Goal: Transaction & Acquisition: Purchase product/service

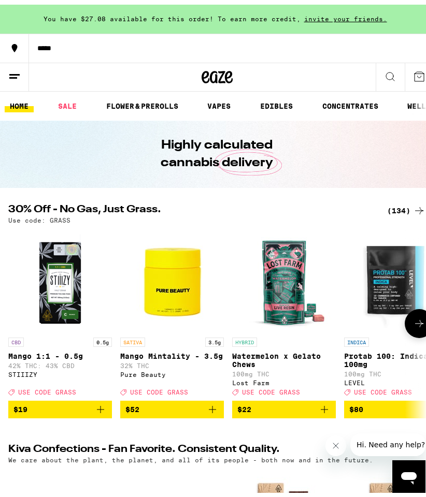
click at [1, 346] on div "CBD 0.5g Mango 1:1 - 0.5g 42% THC: 43% CBD STIIIZY Deal Created with Sketch. US…" at bounding box center [217, 319] width 434 height 190
click at [9, 312] on div at bounding box center [14, 319] width 29 height 29
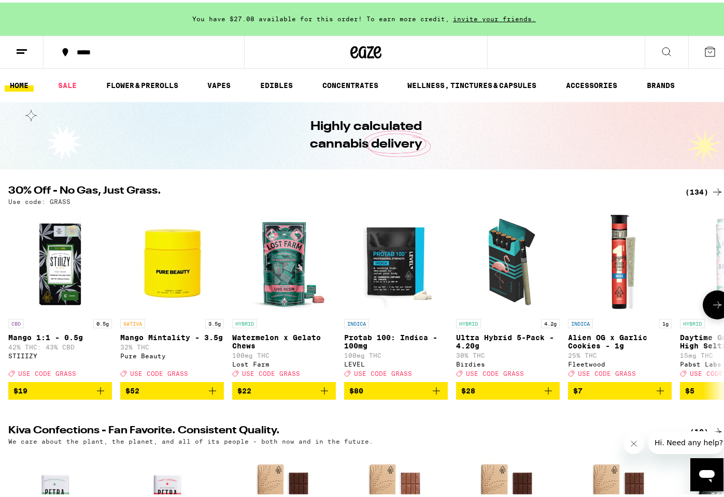
click at [425, 304] on icon at bounding box center [717, 302] width 12 height 12
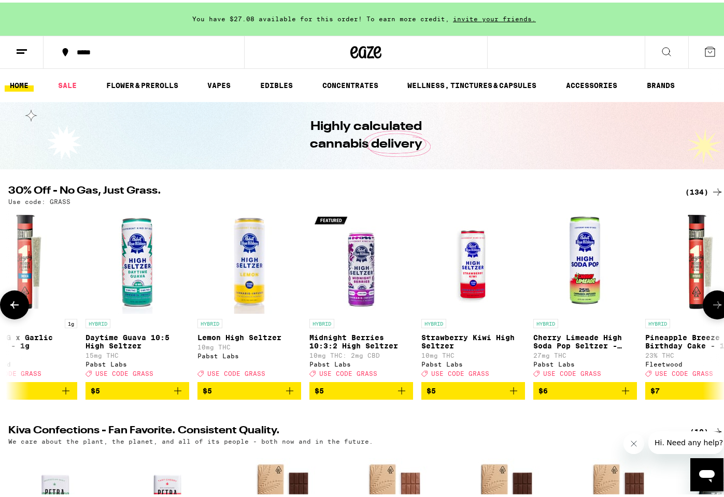
click at [425, 304] on icon at bounding box center [717, 302] width 12 height 12
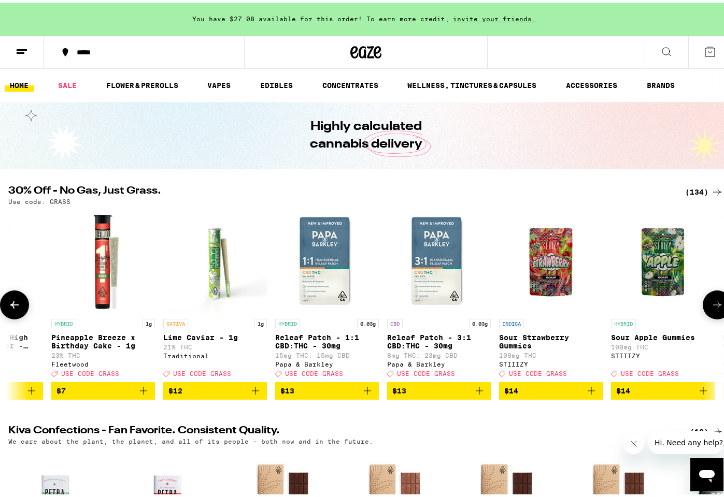
click at [425, 304] on icon at bounding box center [717, 302] width 12 height 12
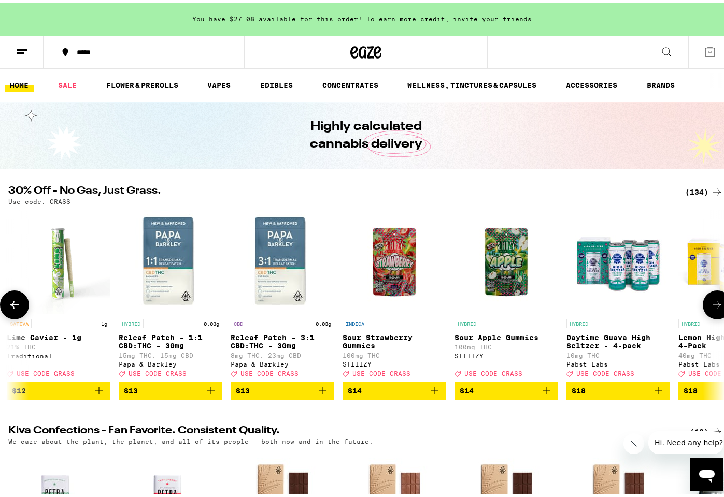
click at [425, 304] on icon at bounding box center [717, 302] width 12 height 12
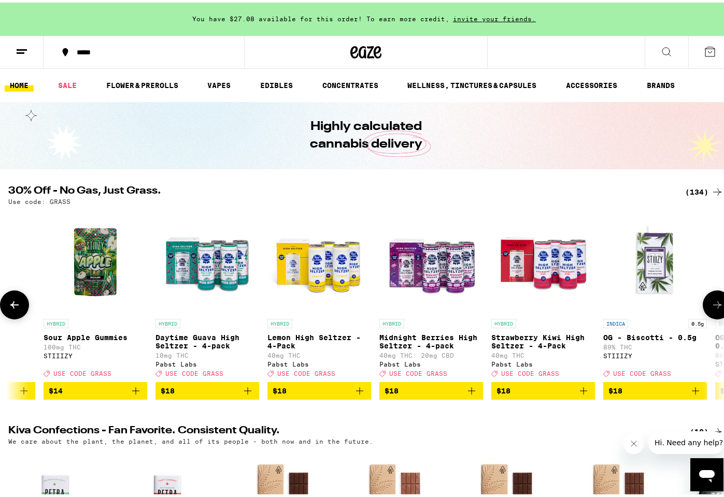
click at [425, 304] on icon at bounding box center [717, 302] width 12 height 12
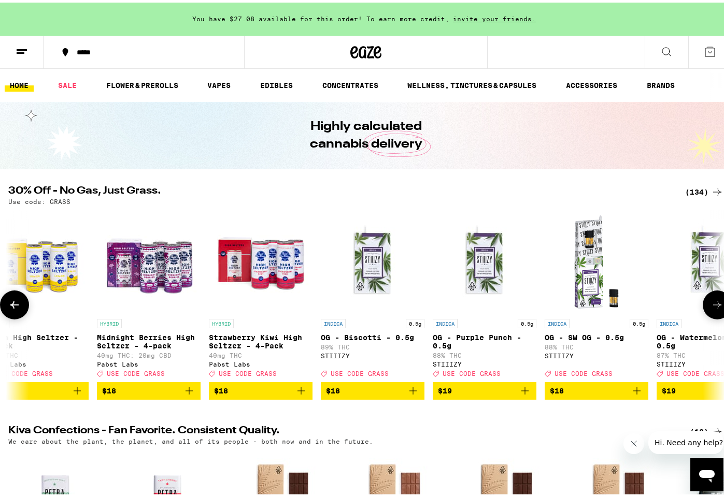
click at [425, 304] on icon at bounding box center [717, 302] width 12 height 12
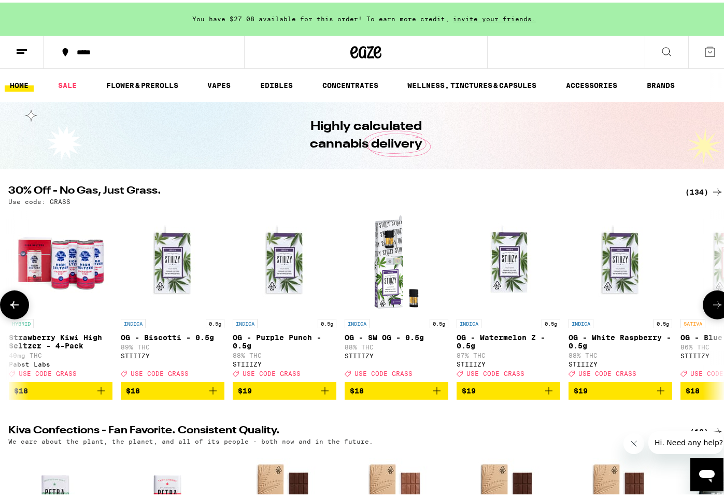
click at [425, 304] on icon at bounding box center [717, 302] width 12 height 12
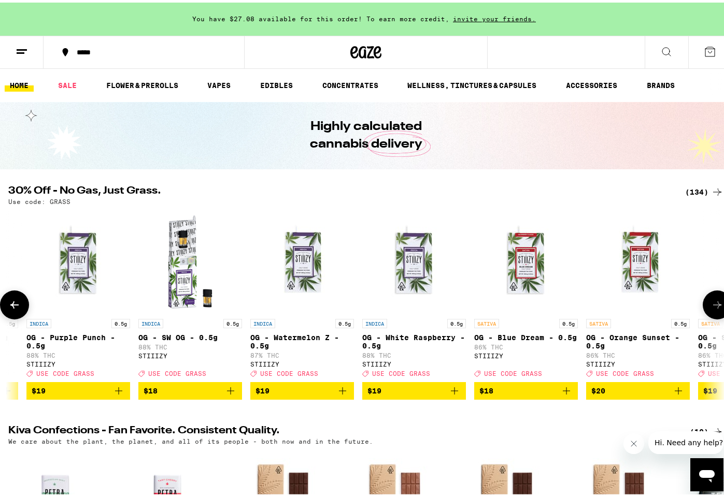
click at [425, 304] on icon at bounding box center [717, 302] width 12 height 12
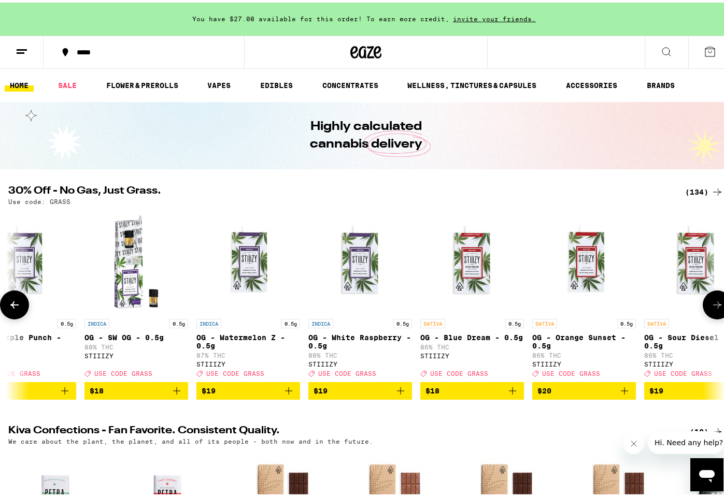
click at [425, 304] on icon at bounding box center [717, 302] width 12 height 12
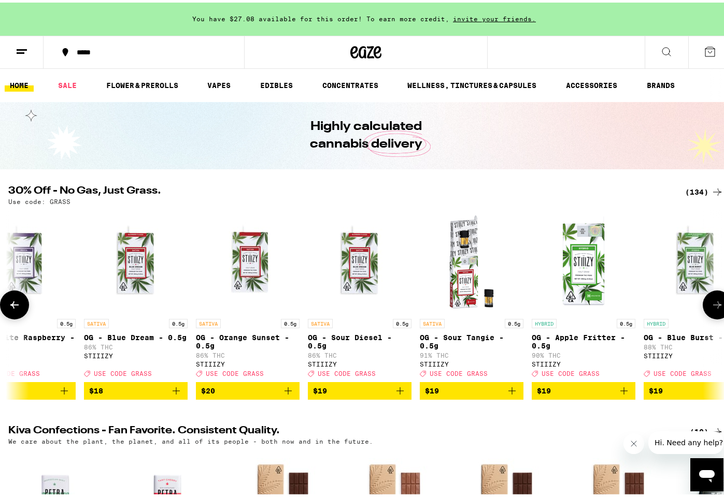
click at [425, 304] on icon at bounding box center [717, 302] width 12 height 12
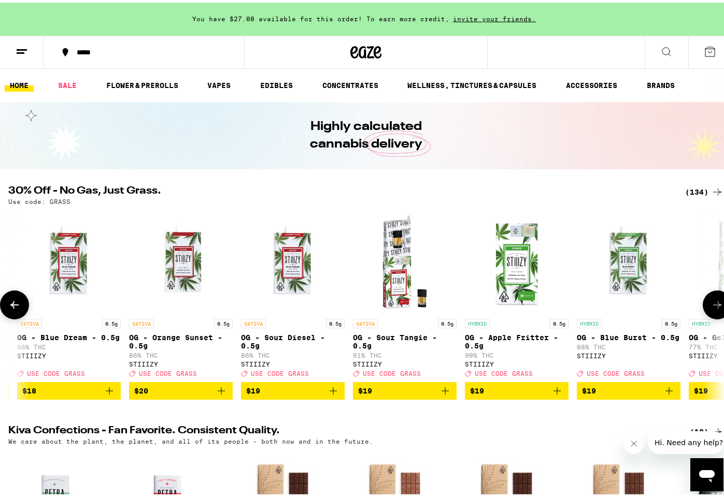
click at [425, 304] on icon at bounding box center [717, 302] width 12 height 12
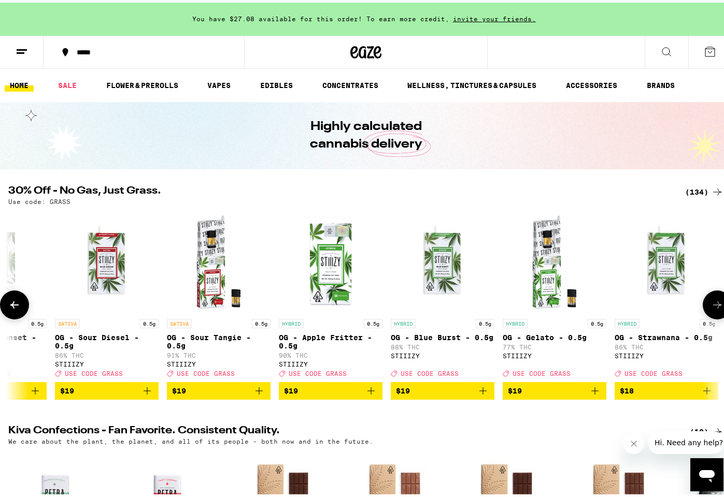
click at [425, 304] on icon at bounding box center [717, 302] width 12 height 12
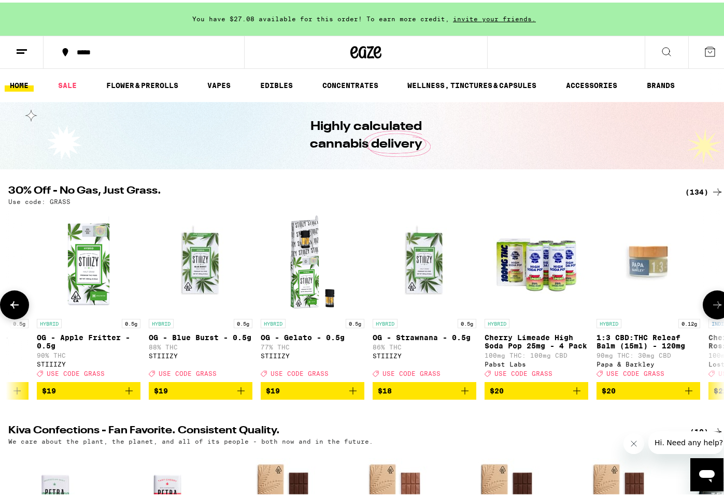
click at [425, 304] on icon at bounding box center [717, 302] width 12 height 12
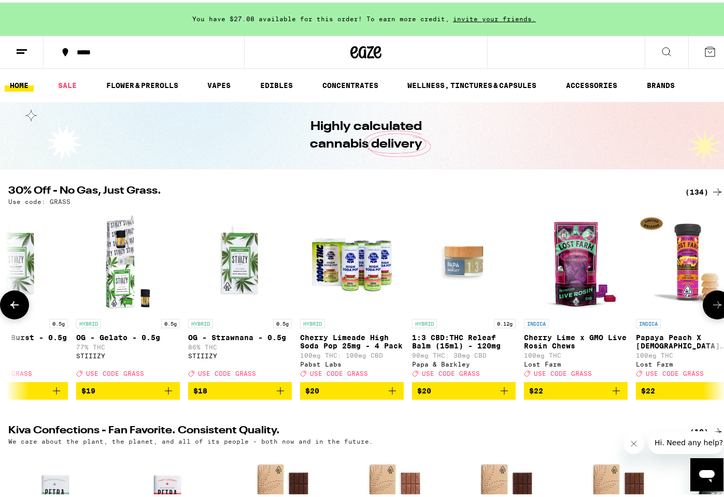
click at [425, 304] on icon at bounding box center [717, 302] width 12 height 12
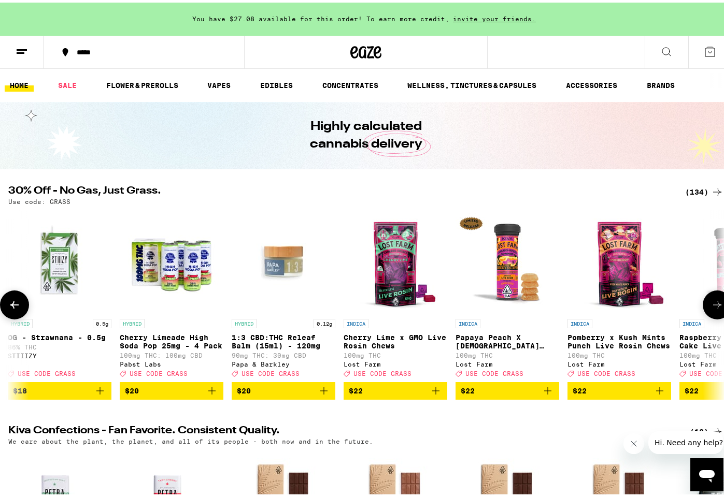
click at [425, 304] on icon at bounding box center [717, 302] width 12 height 12
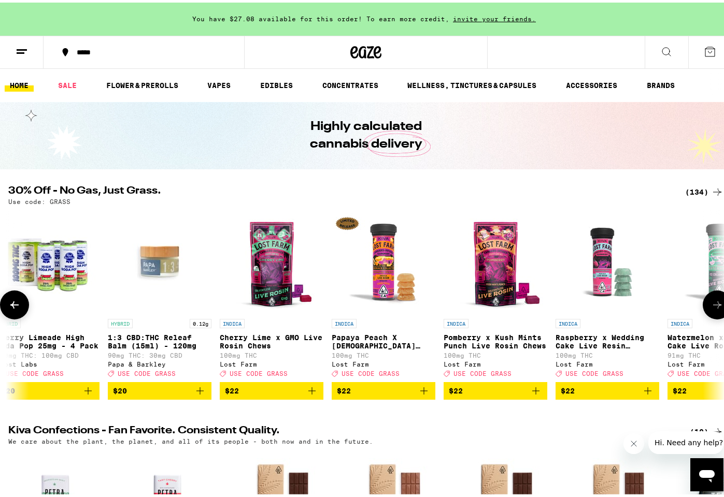
click at [425, 304] on icon at bounding box center [717, 302] width 12 height 12
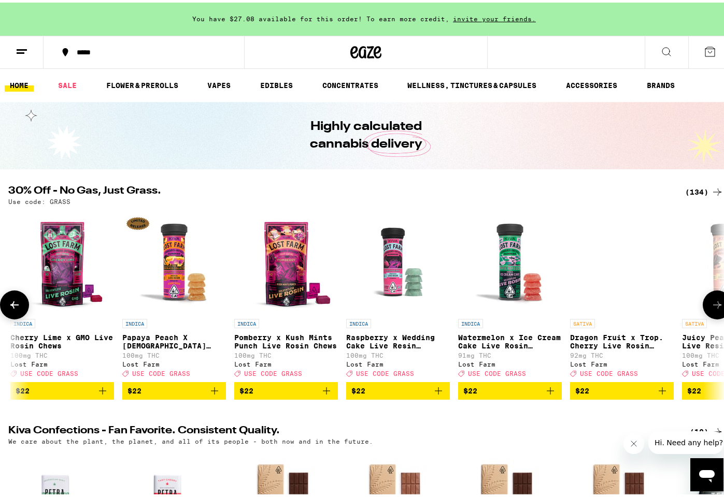
click at [425, 304] on icon at bounding box center [717, 302] width 12 height 12
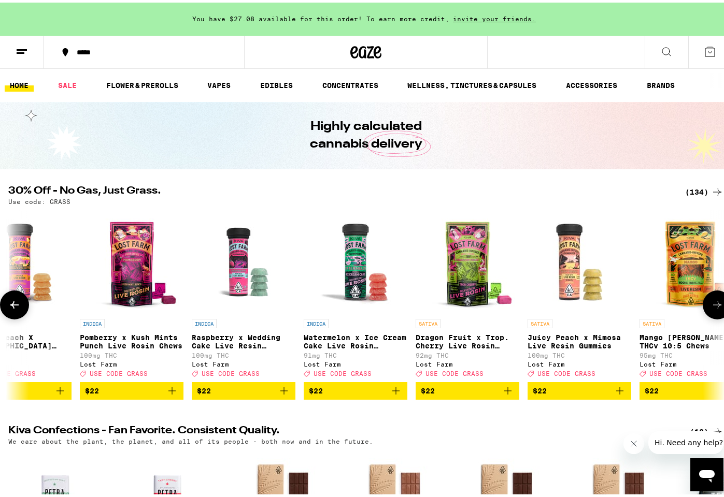
click at [425, 304] on icon at bounding box center [717, 302] width 12 height 12
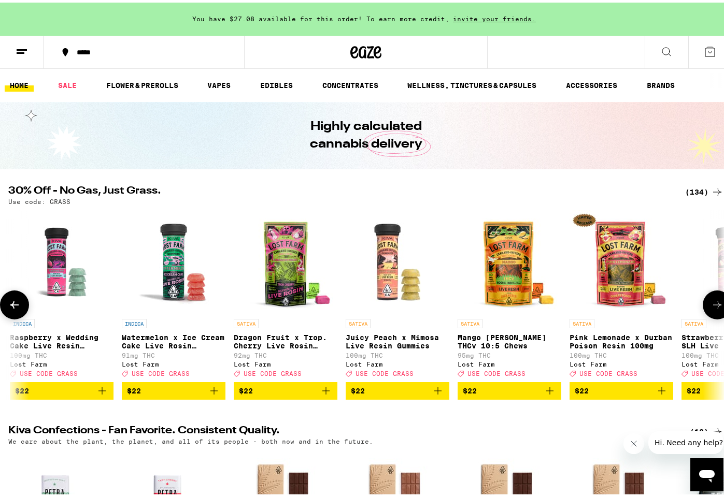
click at [425, 304] on icon at bounding box center [717, 302] width 12 height 12
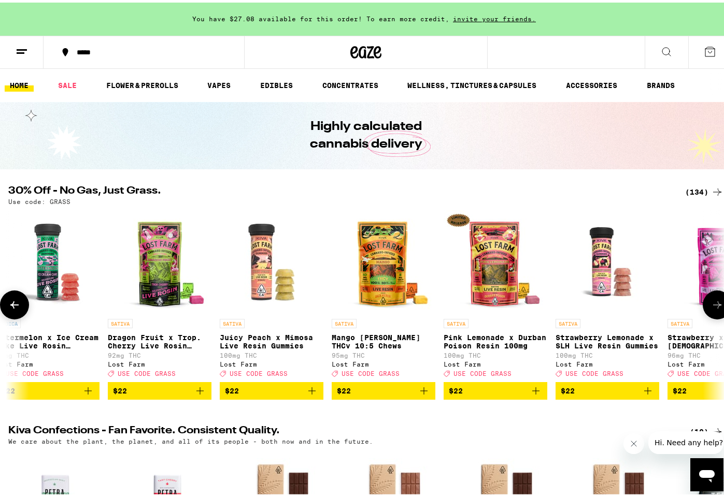
click at [425, 304] on icon at bounding box center [717, 302] width 12 height 12
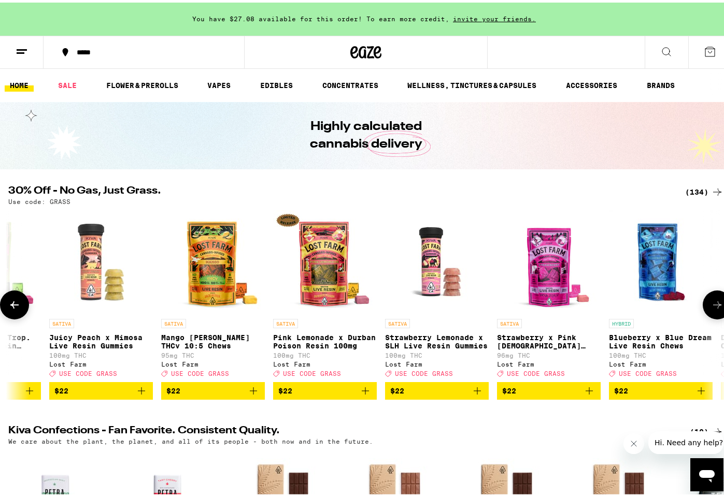
click at [425, 304] on icon at bounding box center [717, 302] width 12 height 12
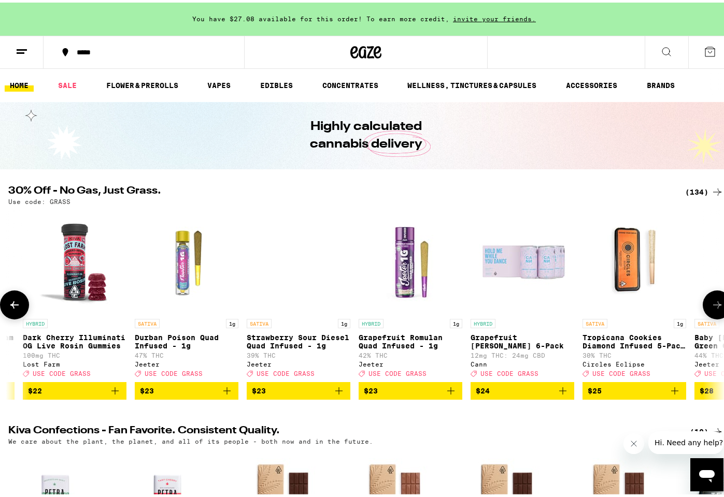
click at [425, 304] on icon at bounding box center [717, 302] width 12 height 12
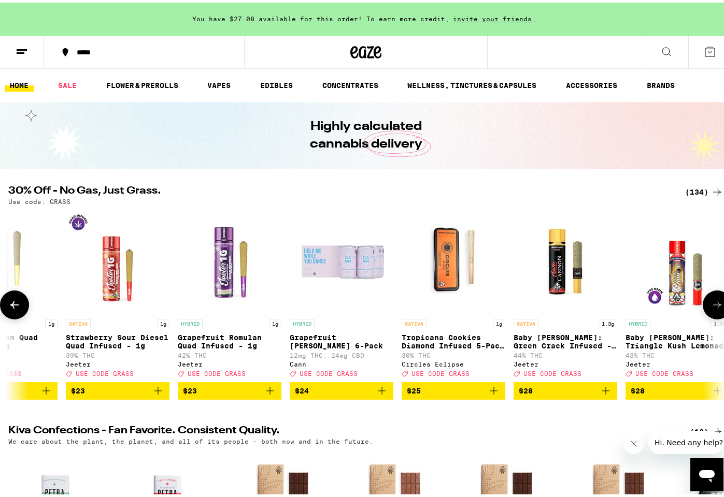
click at [425, 304] on icon at bounding box center [717, 302] width 12 height 12
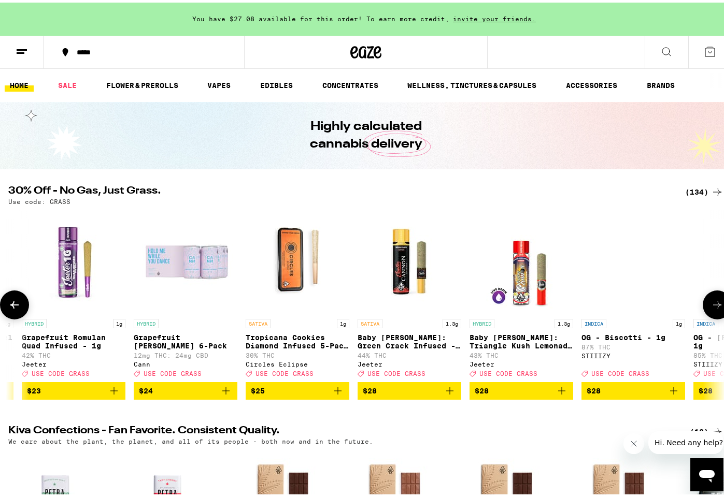
click at [425, 304] on icon at bounding box center [717, 302] width 12 height 12
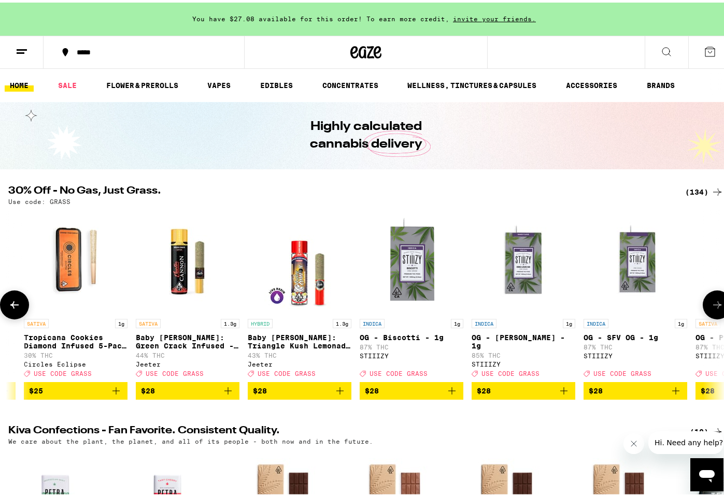
click at [425, 304] on icon at bounding box center [717, 302] width 12 height 12
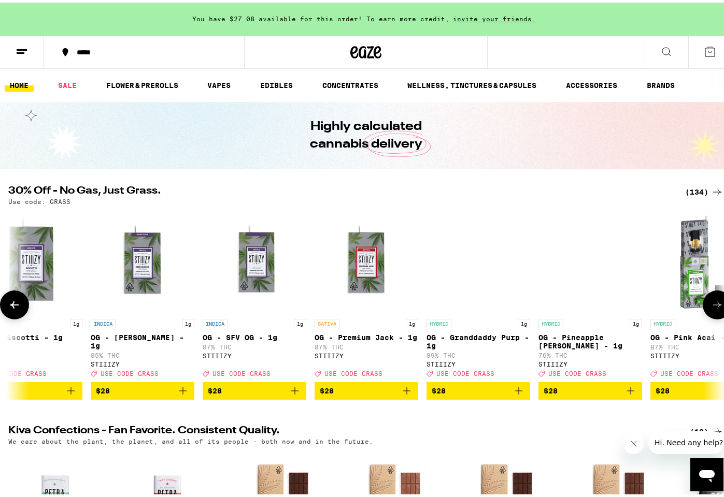
click at [425, 304] on icon at bounding box center [717, 302] width 12 height 12
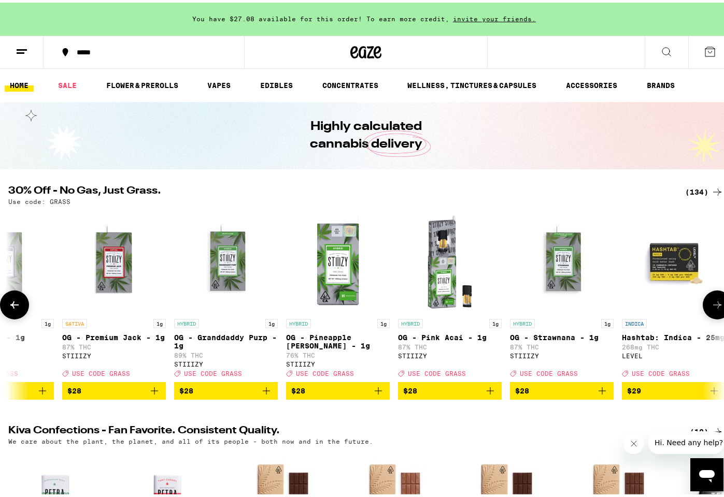
click at [425, 304] on icon at bounding box center [717, 302] width 12 height 12
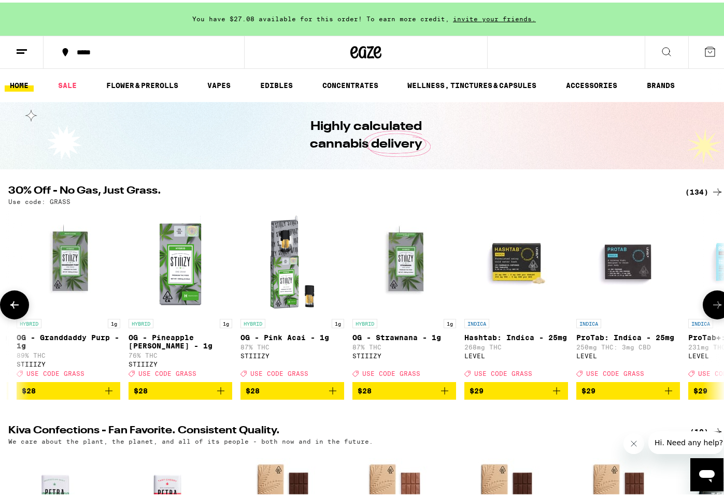
click at [425, 304] on icon at bounding box center [717, 302] width 12 height 12
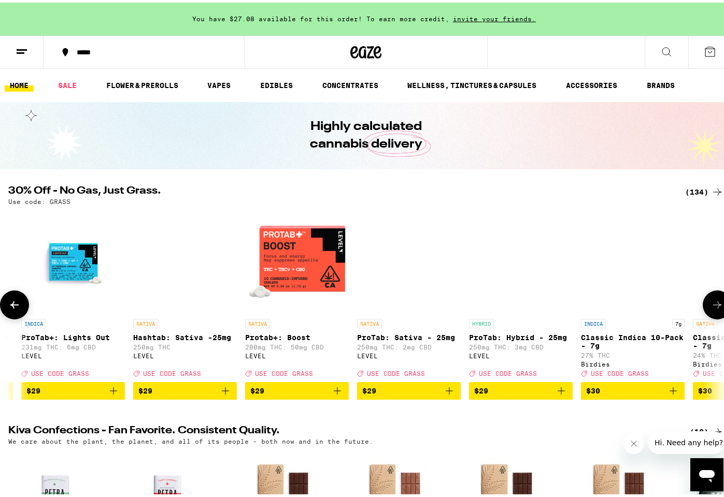
click at [425, 304] on icon at bounding box center [717, 302] width 12 height 12
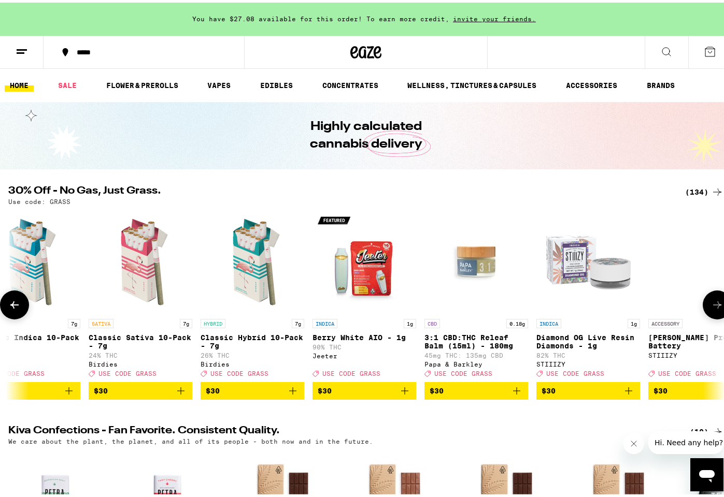
click at [425, 304] on icon at bounding box center [717, 302] width 12 height 12
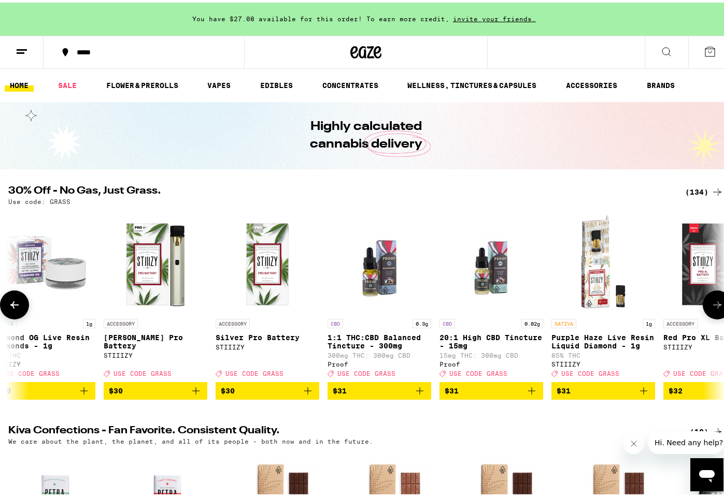
scroll to position [0, 8570]
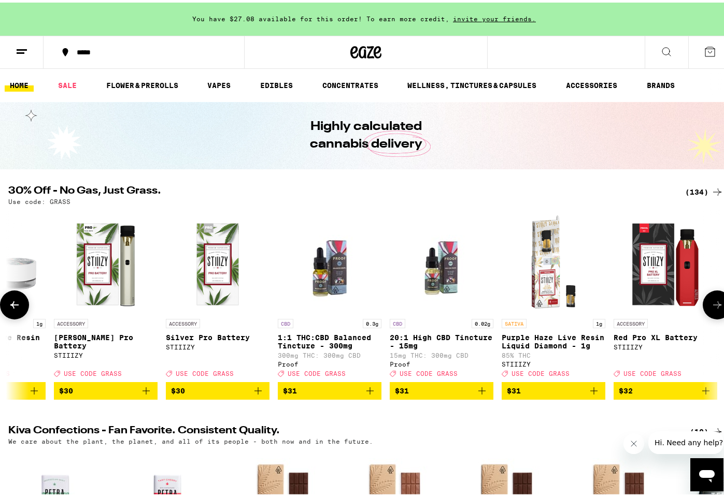
click at [9, 309] on icon at bounding box center [14, 302] width 12 height 12
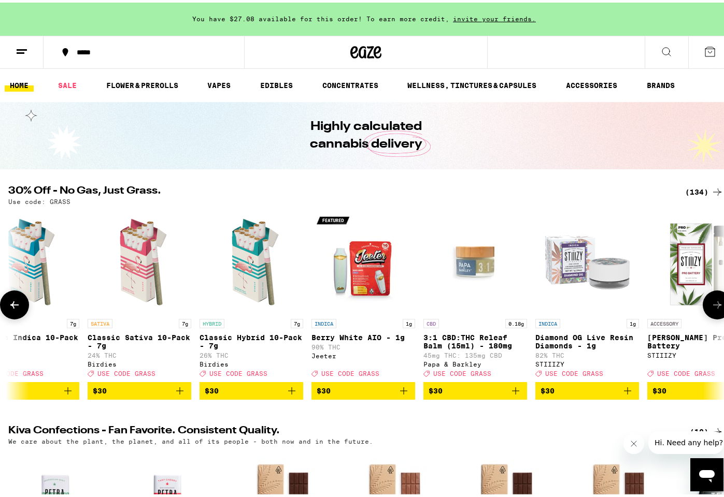
scroll to position [0, 7976]
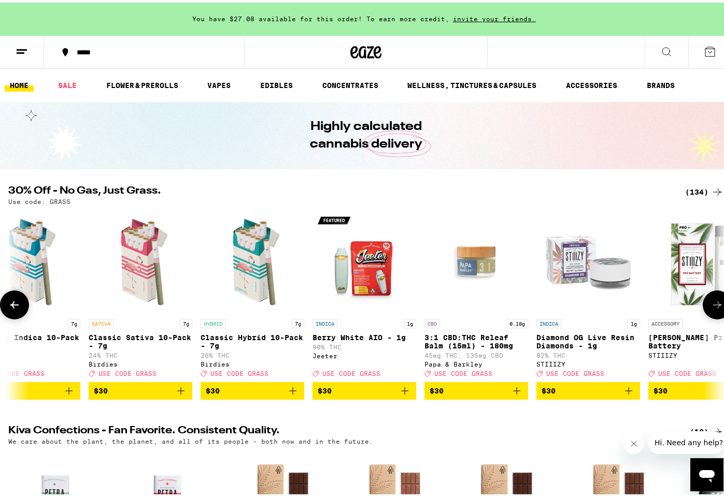
click at [425, 305] on icon at bounding box center [717, 302] width 12 height 12
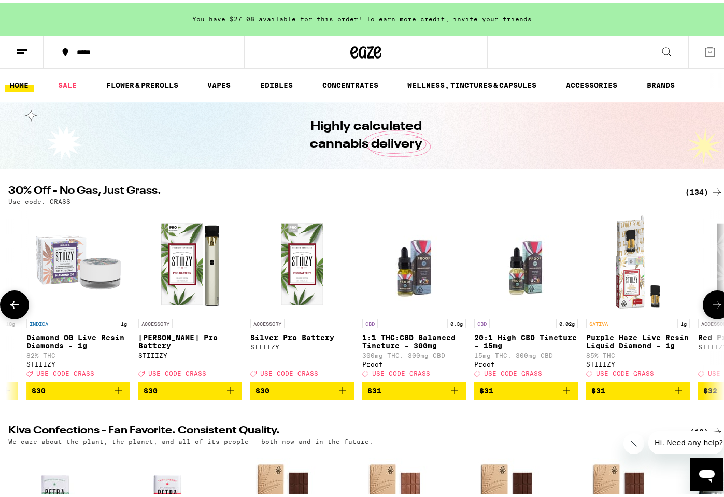
scroll to position [0, 8570]
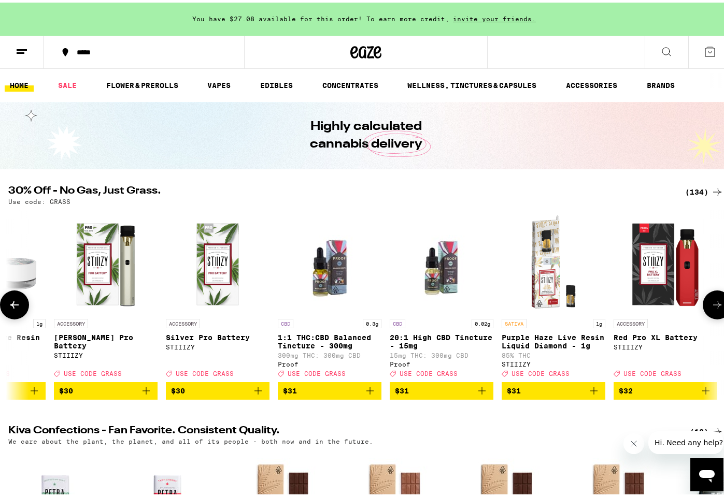
click at [425, 305] on icon at bounding box center [717, 302] width 12 height 12
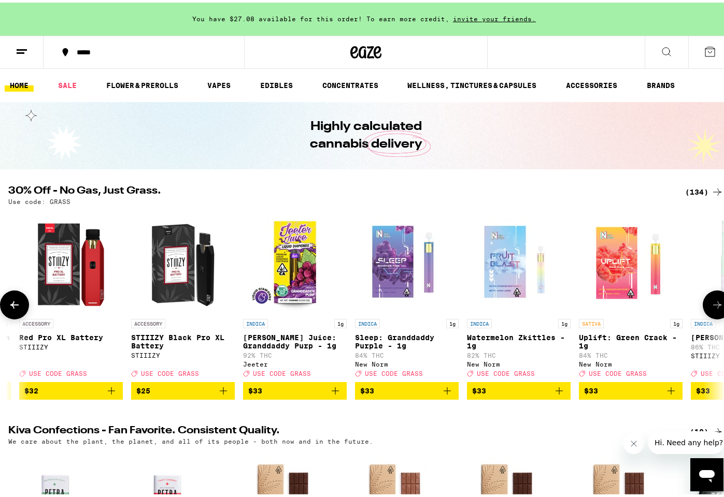
click at [20, 309] on icon at bounding box center [14, 302] width 12 height 12
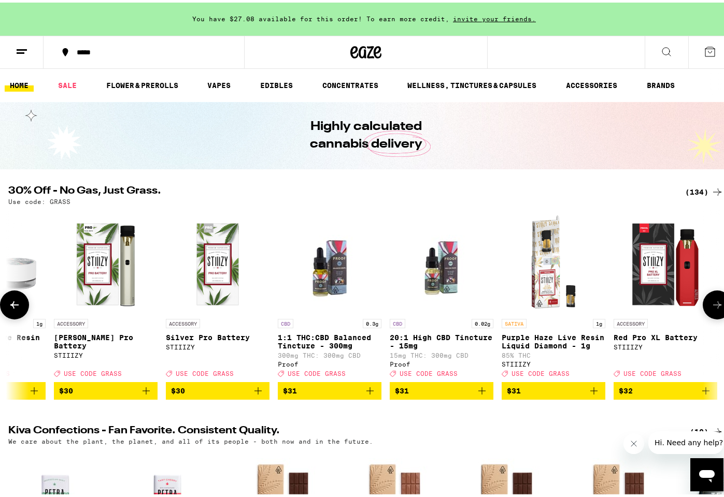
click at [20, 309] on icon at bounding box center [14, 302] width 12 height 12
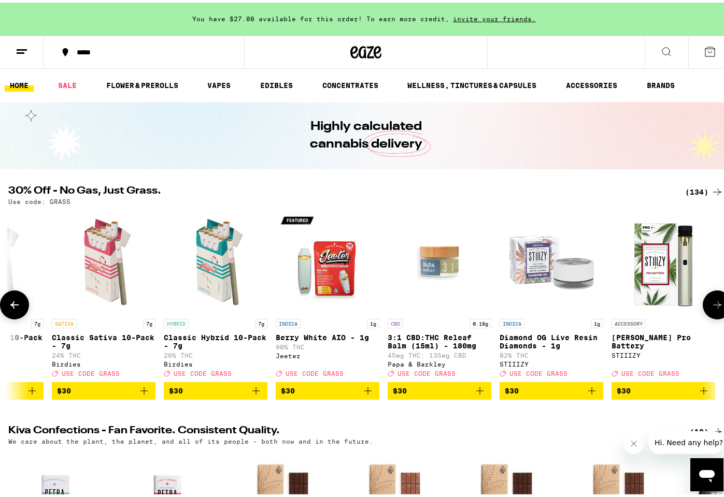
scroll to position [0, 7976]
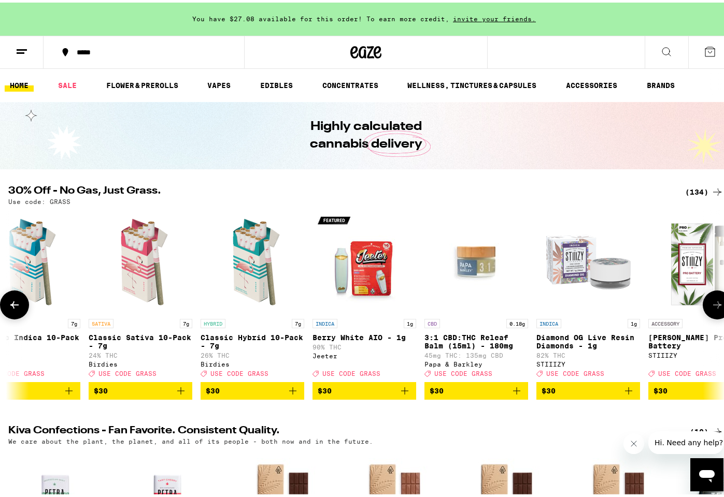
click at [425, 309] on icon at bounding box center [717, 302] width 12 height 12
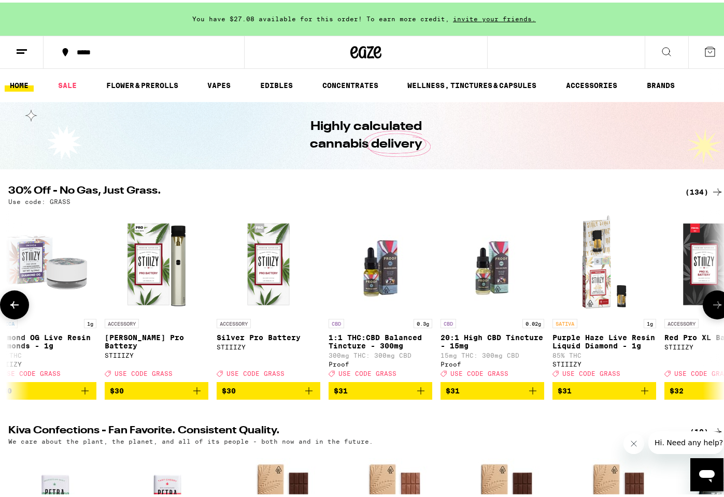
scroll to position [0, 8570]
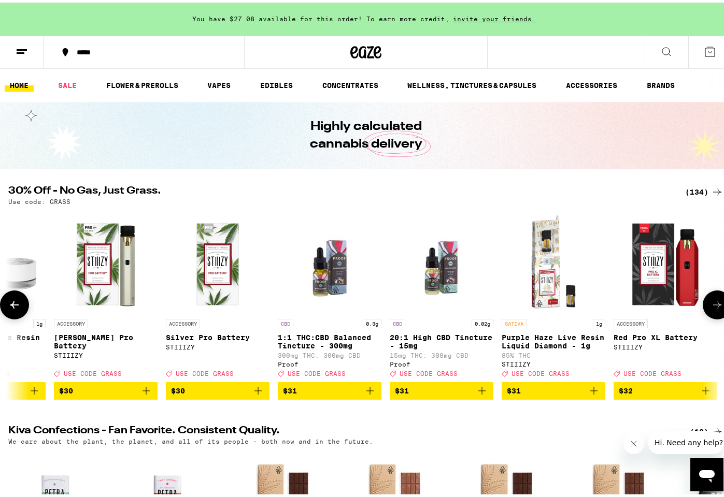
click at [425, 305] on icon at bounding box center [717, 302] width 12 height 12
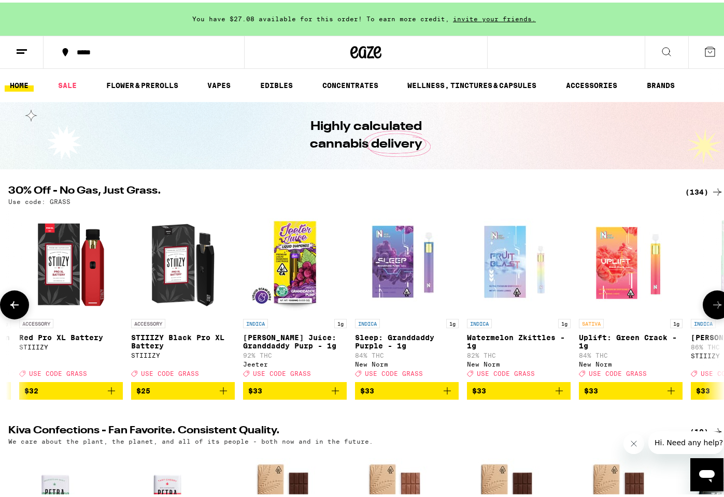
click at [425, 305] on icon at bounding box center [717, 302] width 12 height 12
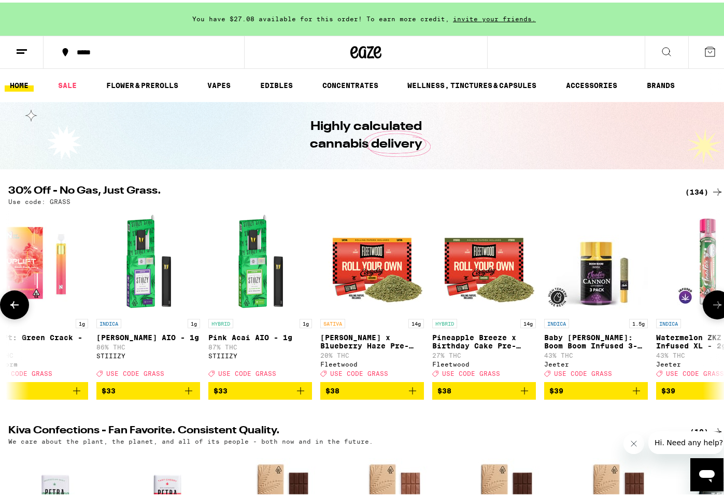
click at [425, 305] on icon at bounding box center [717, 302] width 12 height 12
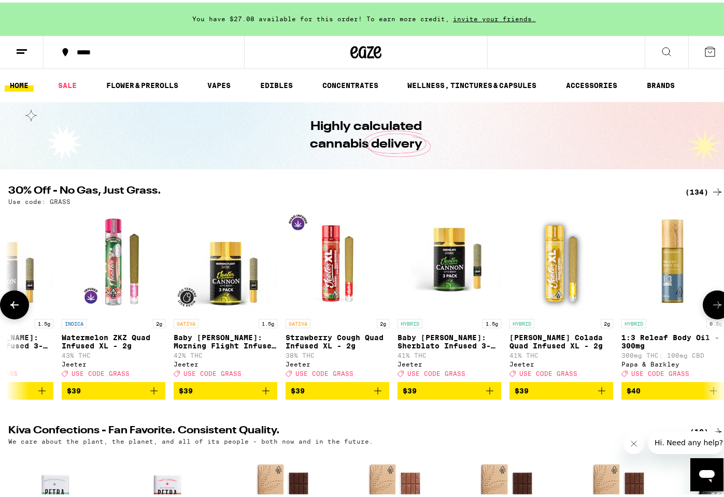
click at [425, 305] on icon at bounding box center [717, 302] width 12 height 12
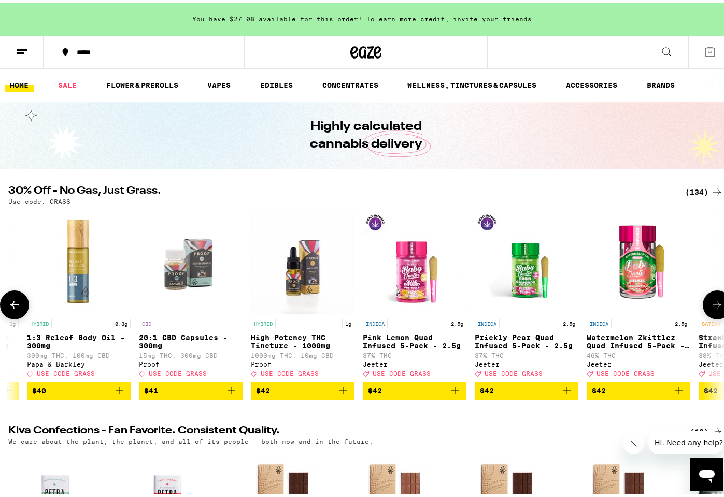
click at [425, 305] on icon at bounding box center [717, 302] width 12 height 12
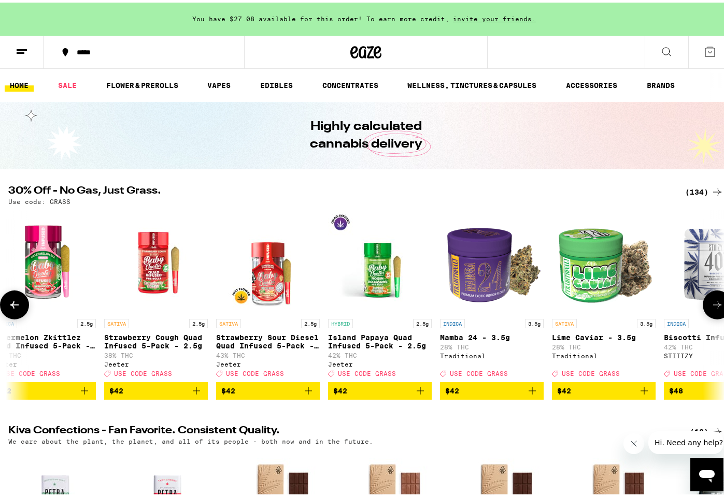
click at [425, 305] on icon at bounding box center [717, 302] width 12 height 12
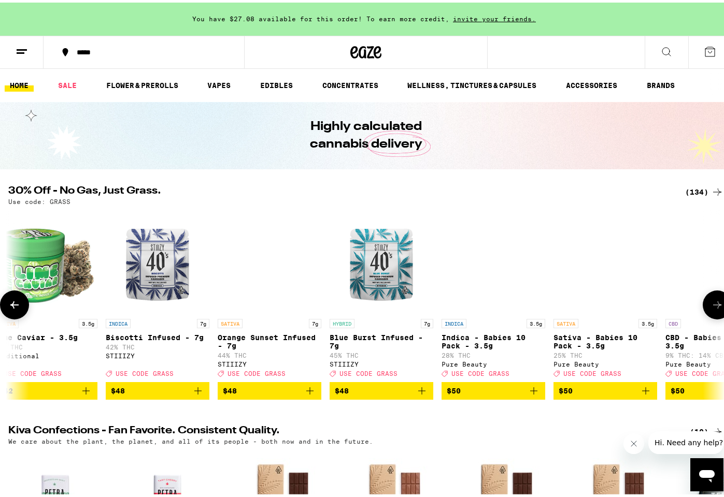
click at [425, 305] on icon at bounding box center [717, 302] width 12 height 12
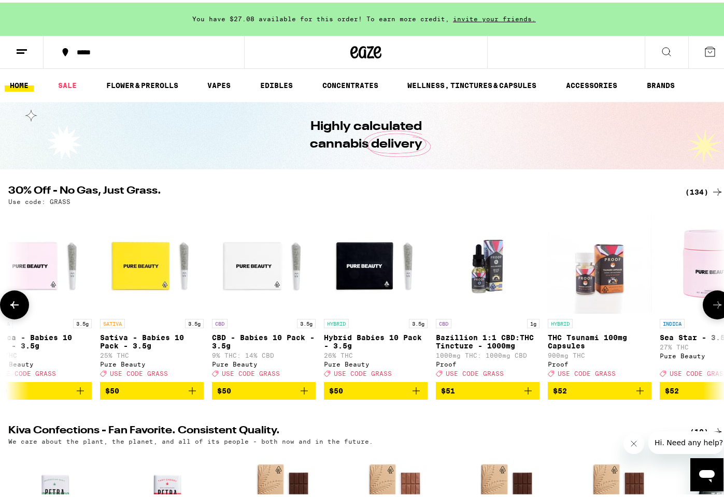
click at [425, 305] on icon at bounding box center [717, 302] width 12 height 12
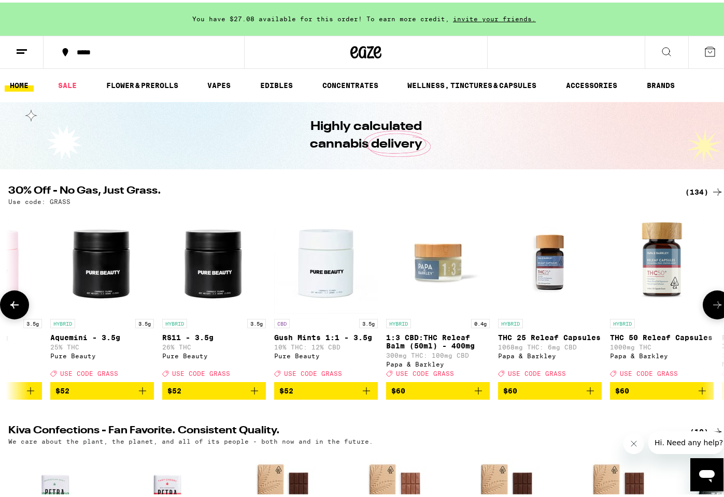
click at [425, 305] on icon at bounding box center [717, 302] width 12 height 12
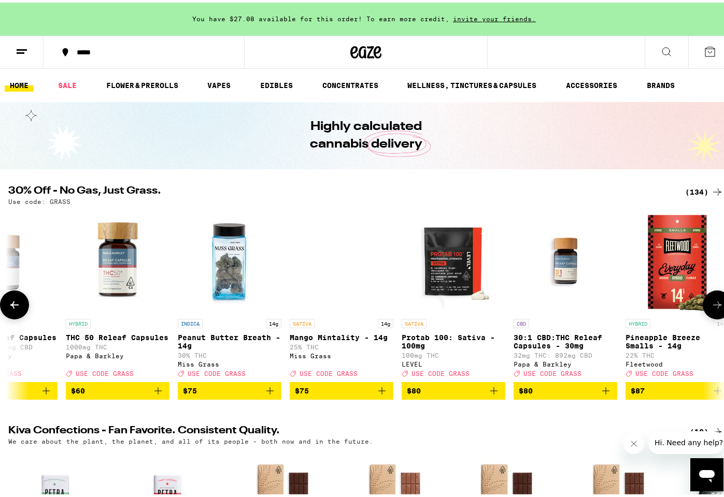
scroll to position [0, 13867]
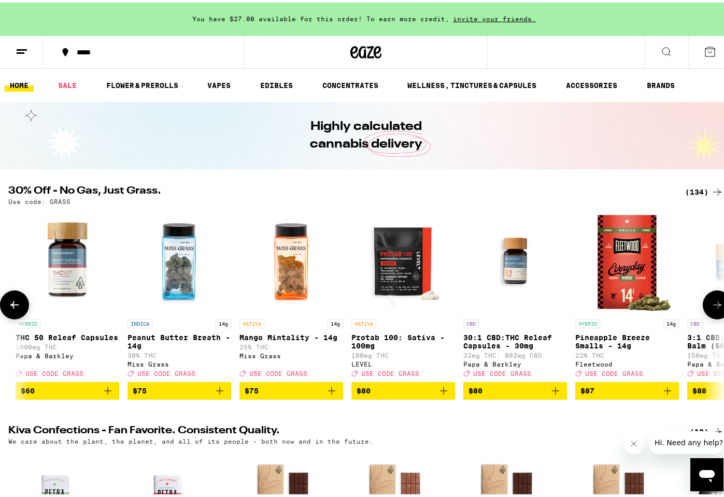
click at [15, 303] on icon at bounding box center [14, 302] width 12 height 12
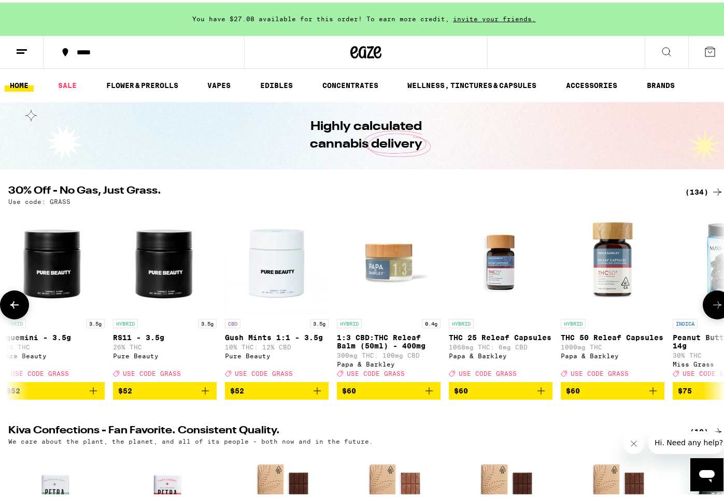
scroll to position [0, 13273]
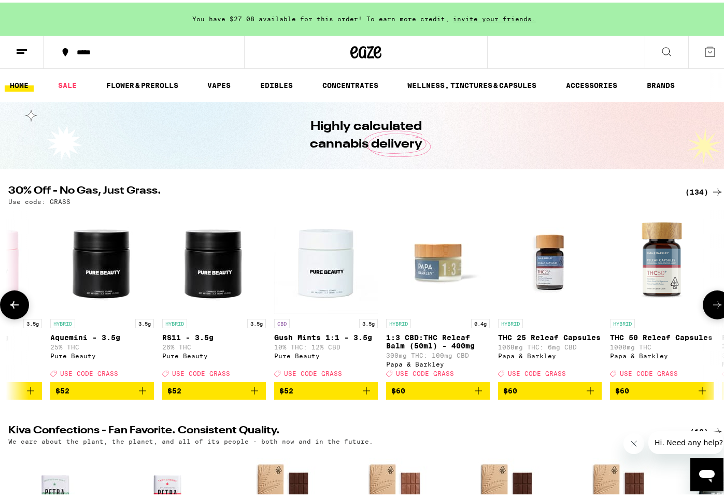
click at [425, 307] on icon at bounding box center [717, 302] width 12 height 12
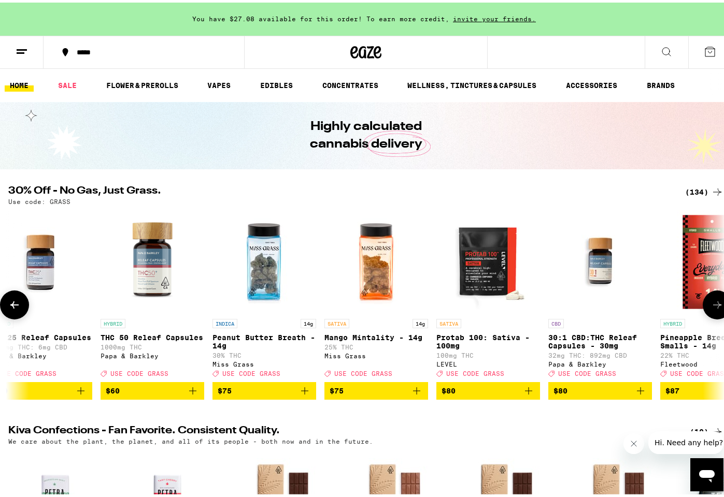
scroll to position [0, 13867]
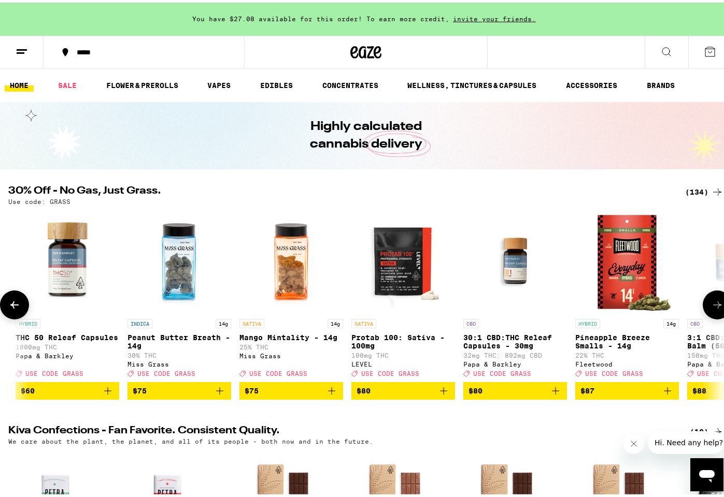
click at [425, 307] on icon at bounding box center [717, 302] width 12 height 12
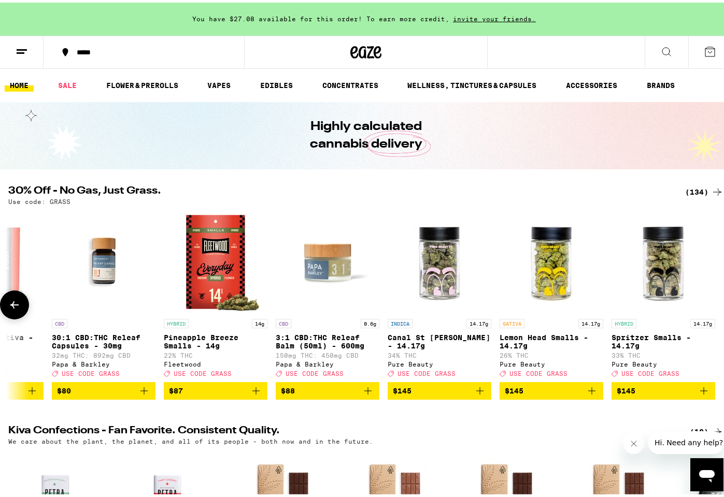
scroll to position [0, 14286]
click at [425, 307] on div at bounding box center [716, 302] width 29 height 29
